Goal: Transaction & Acquisition: Book appointment/travel/reservation

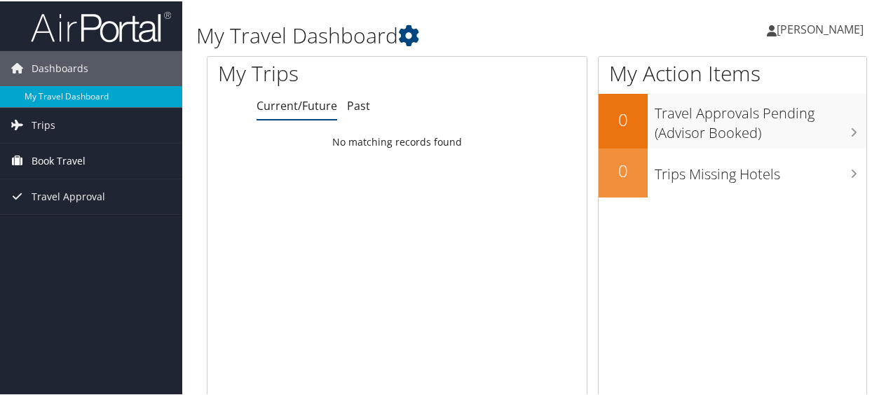
click at [59, 157] on span "Book Travel" at bounding box center [59, 159] width 54 height 35
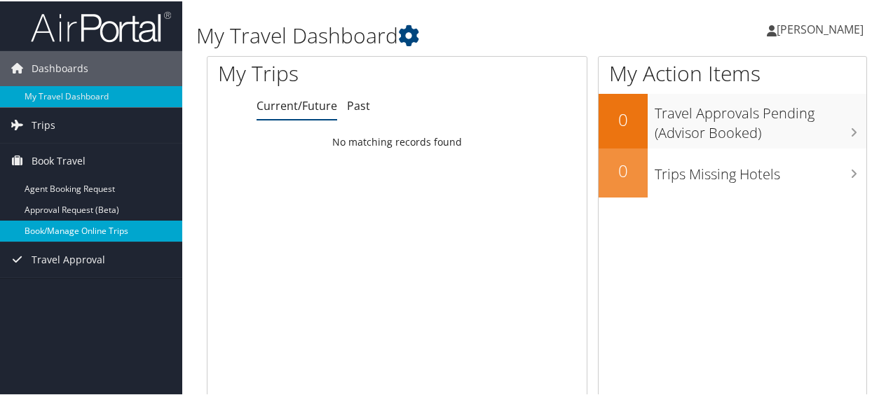
click at [62, 228] on link "Book/Manage Online Trips" at bounding box center [91, 229] width 182 height 21
